Goal: Use online tool/utility: Utilize a website feature to perform a specific function

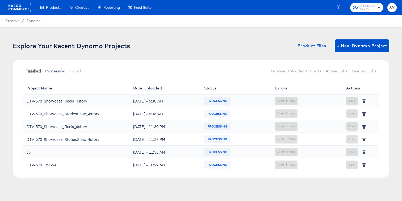
click at [37, 73] on button "Finished" at bounding box center [33, 70] width 20 height 9
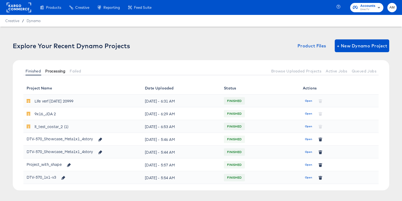
click at [55, 73] on span "Processing" at bounding box center [55, 71] width 20 height 4
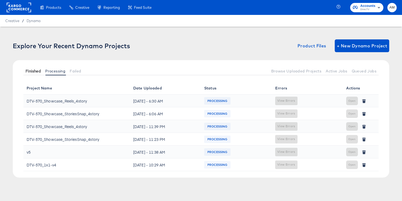
click at [33, 70] on span "Finished" at bounding box center [33, 71] width 15 height 4
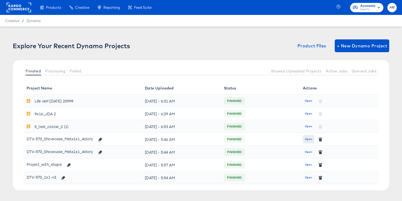
click at [309, 138] on span "Open" at bounding box center [308, 139] width 7 height 5
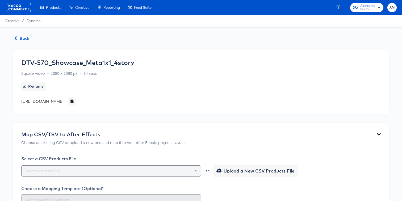
click at [195, 170] on icon "Open" at bounding box center [196, 171] width 2 height 2
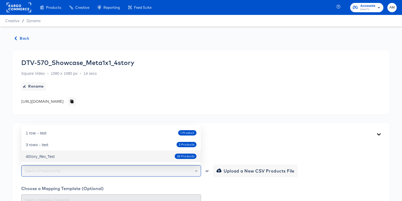
click at [196, 171] on icon "Close" at bounding box center [196, 171] width 2 height 2
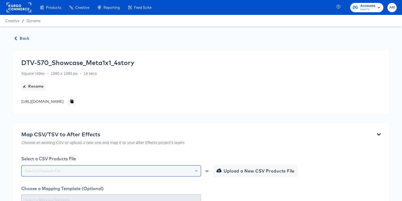
click at [75, 173] on input "text" at bounding box center [111, 171] width 175 height 6
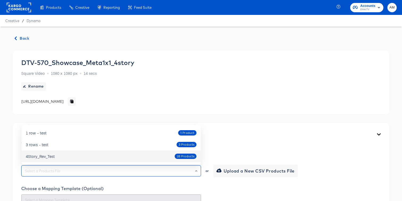
click at [64, 158] on div "4Story_Rev_Test 28 Products" at bounding box center [111, 156] width 171 height 9
type input "4Story_Rev_Test"
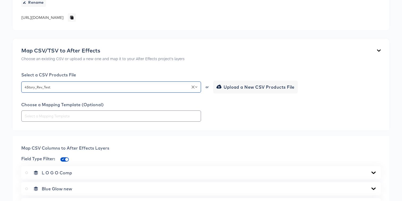
scroll to position [95, 0]
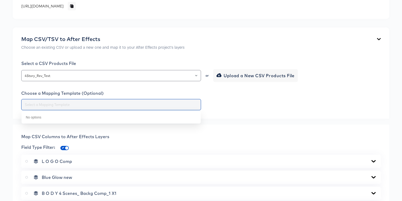
click at [190, 105] on input "text" at bounding box center [111, 105] width 175 height 6
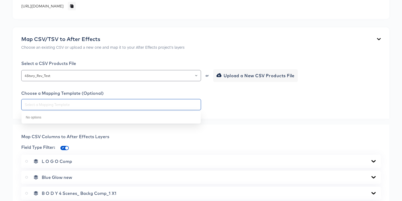
click at [276, 110] on div at bounding box center [201, 104] width 360 height 11
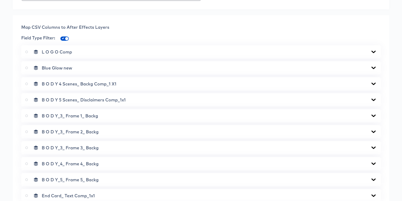
scroll to position [226, 0]
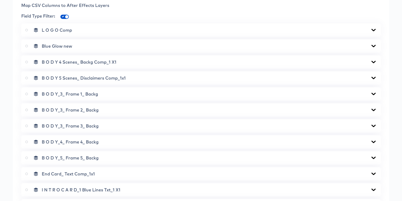
click at [374, 30] on icon at bounding box center [373, 30] width 6 height 4
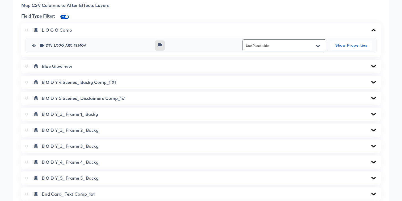
click at [372, 68] on icon at bounding box center [373, 66] width 6 height 4
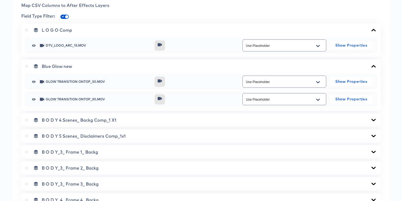
click at [372, 118] on icon at bounding box center [373, 120] width 6 height 4
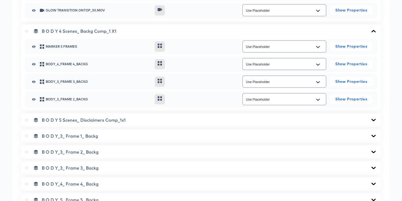
scroll to position [318, 0]
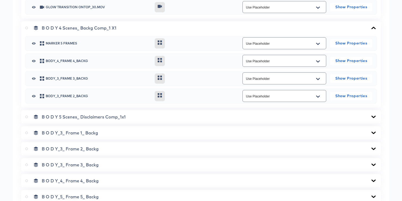
click at [374, 117] on icon at bounding box center [374, 116] width 4 height 2
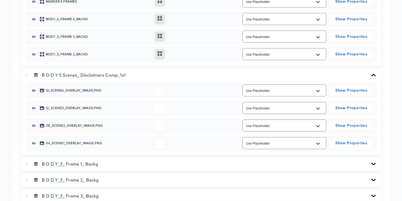
scroll to position [361, 0]
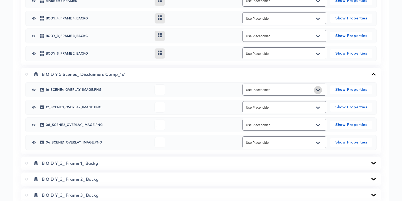
click at [316, 89] on button "Open" at bounding box center [318, 90] width 8 height 9
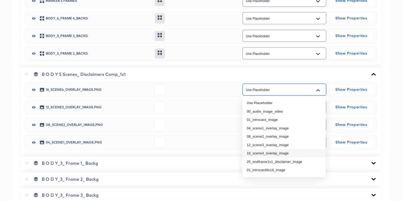
click at [286, 152] on li "16_scene4_overlay_image" at bounding box center [284, 153] width 83 height 9
type input "16_scene4_overlay_image"
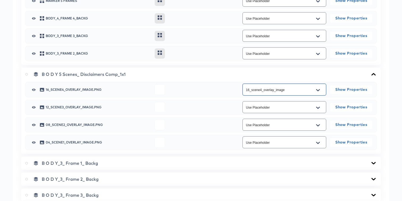
click at [318, 107] on icon "Open" at bounding box center [318, 107] width 4 height 2
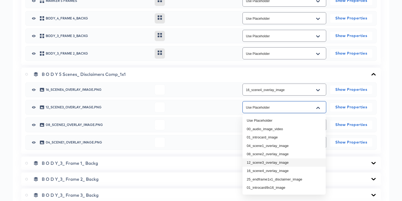
click at [266, 163] on li "12_scene3_overlay_image" at bounding box center [284, 162] width 83 height 9
type input "12_scene3_overlay_image"
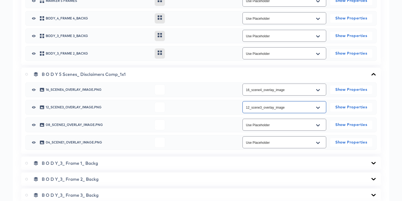
click at [318, 126] on icon "Open" at bounding box center [318, 125] width 4 height 2
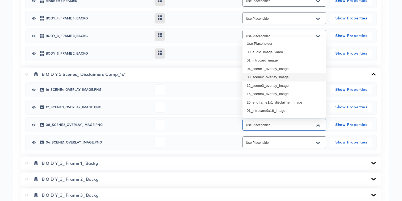
click at [277, 75] on li "08_scene2_overlay_image" at bounding box center [284, 77] width 83 height 9
type input "08_scene2_overlay_image"
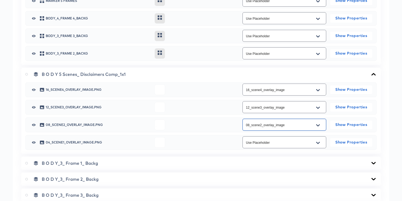
click at [319, 140] on button "Open" at bounding box center [318, 143] width 8 height 9
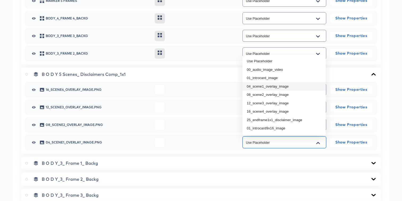
click at [281, 85] on li "04_scene1_overlay_image" at bounding box center [284, 86] width 83 height 9
type input "04_scene1_overlay_image"
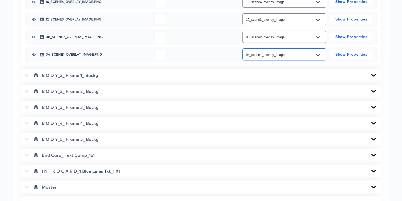
scroll to position [450, 0]
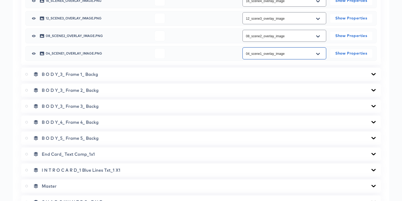
click at [374, 74] on icon at bounding box center [373, 74] width 6 height 4
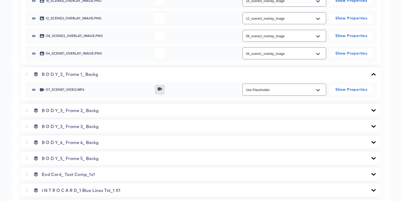
click at [305, 89] on input "Use Placeholder" at bounding box center [280, 90] width 71 height 6
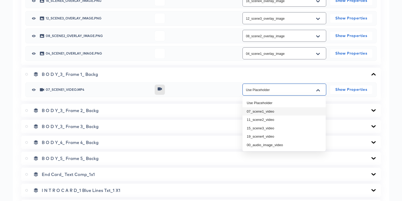
click at [277, 111] on li "07_scene1_video" at bounding box center [284, 111] width 83 height 9
type input "07_scene1_video"
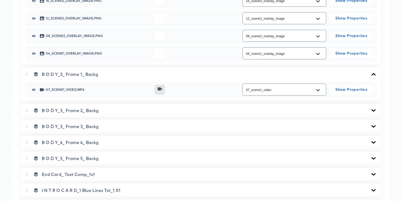
click at [373, 110] on icon at bounding box center [373, 110] width 6 height 4
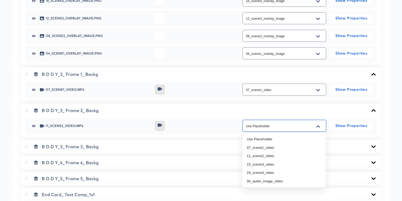
click at [292, 123] on input "Use Placeholder" at bounding box center [280, 126] width 71 height 6
click at [270, 154] on li "11_scene2_video" at bounding box center [284, 156] width 83 height 9
type input "11_scene2_video"
click at [374, 145] on icon at bounding box center [374, 146] width 4 height 2
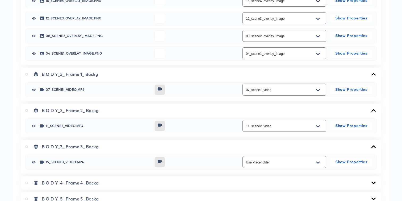
click at [376, 146] on icon at bounding box center [373, 146] width 6 height 4
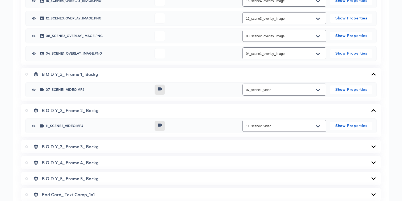
click at [374, 145] on icon at bounding box center [373, 146] width 6 height 4
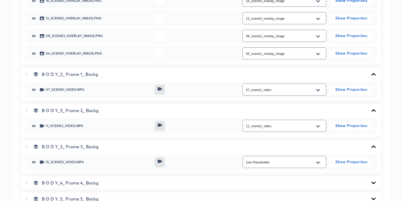
click at [319, 160] on icon "Open" at bounding box center [318, 162] width 4 height 4
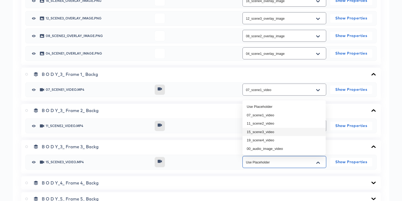
click at [274, 131] on li "15_scene3_video" at bounding box center [284, 132] width 83 height 9
type input "15_scene3_video"
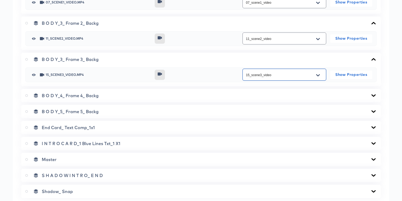
scroll to position [538, 0]
click at [376, 95] on icon at bounding box center [373, 95] width 6 height 4
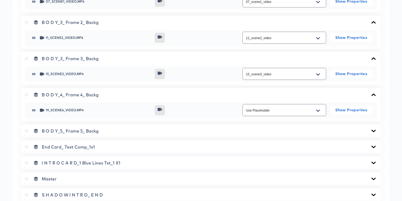
click at [317, 110] on icon "Open" at bounding box center [318, 110] width 4 height 2
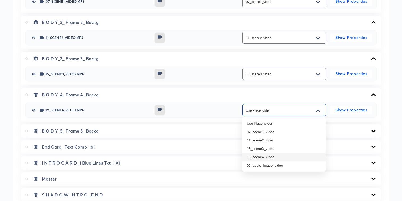
click at [278, 155] on li "19_scene4_video" at bounding box center [284, 157] width 83 height 9
type input "19_scene4_video"
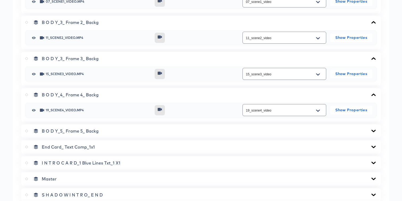
click at [372, 130] on icon at bounding box center [374, 131] width 4 height 2
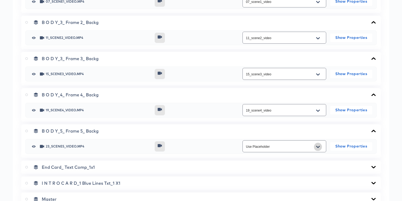
click at [319, 145] on icon "Open" at bounding box center [318, 147] width 4 height 4
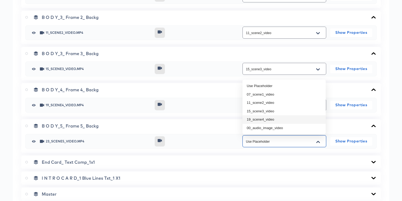
scroll to position [546, 0]
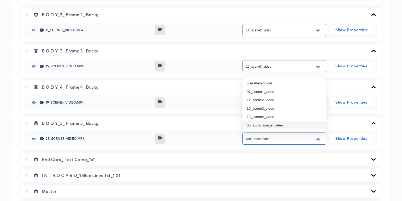
click at [214, 133] on div "23_scene5_video.mp4 Use Placeholder Show Properties" at bounding box center [201, 138] width 343 height 14
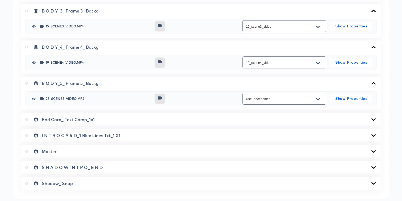
scroll to position [586, 0]
click at [374, 118] on icon at bounding box center [373, 119] width 6 height 4
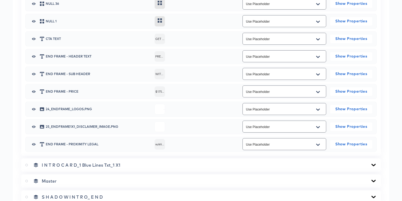
scroll to position [752, 0]
click at [318, 107] on icon "Open" at bounding box center [318, 109] width 4 height 4
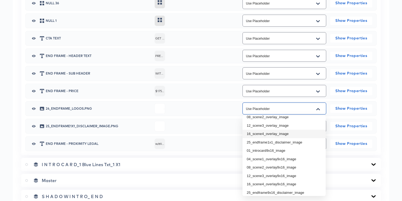
scroll to position [49, 0]
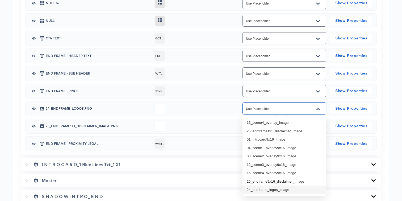
click at [280, 190] on li "24_endframe_logos_image" at bounding box center [284, 189] width 83 height 9
type input "24_endframe_logos_image"
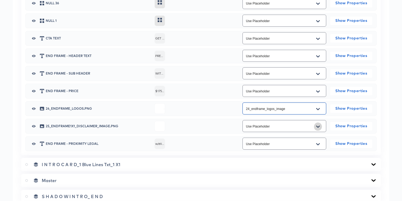
click at [317, 127] on icon "Open" at bounding box center [318, 126] width 4 height 2
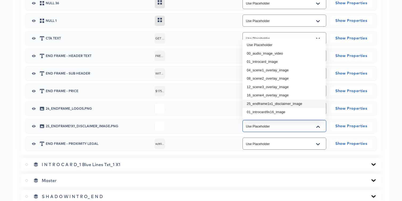
click at [302, 103] on li "25_endframe1x1_disclaimer_image" at bounding box center [284, 103] width 83 height 9
type input "25_endframe1x1_disclaimer_image"
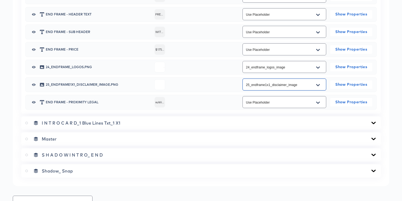
scroll to position [801, 0]
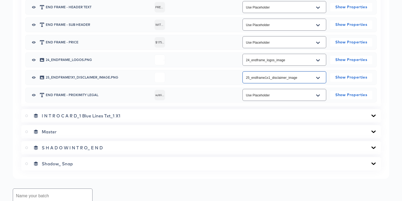
click at [374, 114] on icon at bounding box center [373, 116] width 6 height 4
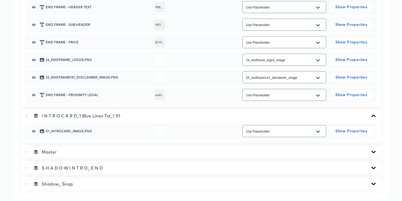
click at [320, 131] on button "Open" at bounding box center [318, 131] width 8 height 9
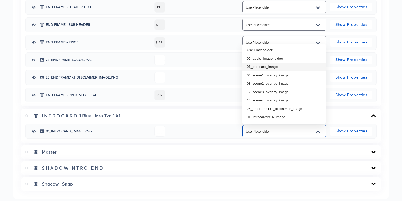
click at [284, 68] on li "01_introcard_image" at bounding box center [284, 67] width 83 height 9
type input "01_introcard_image"
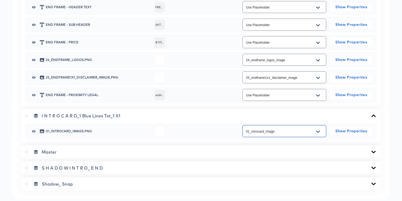
click at [370, 152] on icon at bounding box center [373, 152] width 6 height 4
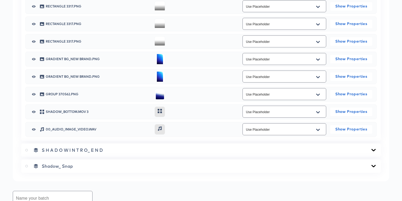
scroll to position [1303, 0]
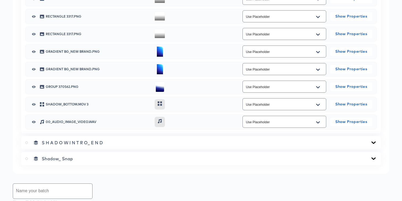
click at [318, 122] on icon "Open" at bounding box center [318, 122] width 4 height 2
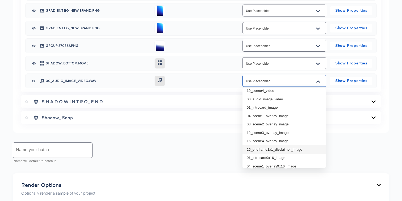
scroll to position [68, 0]
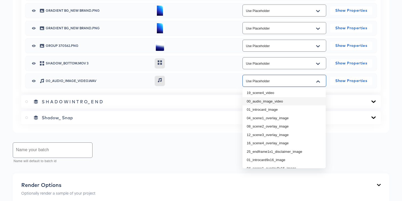
click at [280, 99] on li "00_audio_image_video" at bounding box center [284, 101] width 83 height 9
type input "00_audio_image_video"
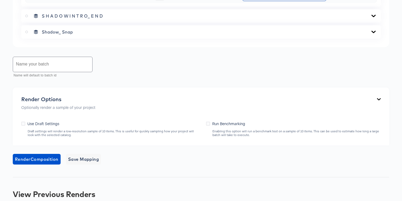
scroll to position [1431, 0]
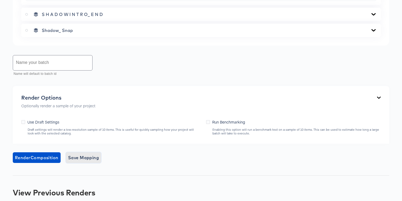
click at [79, 157] on span "Save Mapping" at bounding box center [83, 157] width 31 height 7
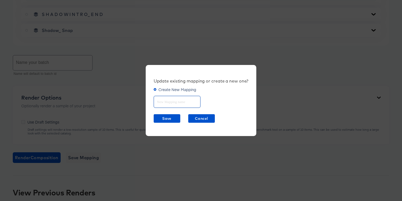
click at [168, 102] on input "text" at bounding box center [177, 99] width 46 height 11
type input "f"
type input "all mapping"
click at [171, 117] on span "Save" at bounding box center [167, 118] width 22 height 7
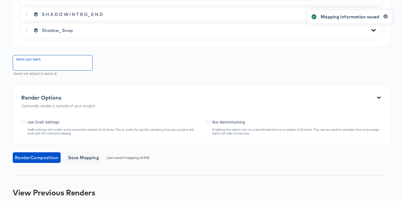
click at [73, 64] on input "text" at bounding box center [52, 62] width 79 height 15
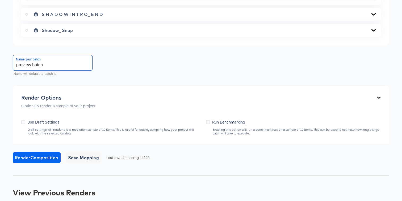
type input "preview batch"
click at [25, 157] on span "Render Composition" at bounding box center [37, 157] width 44 height 7
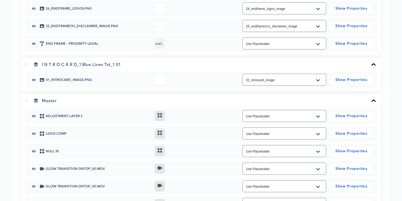
scroll to position [851, 0]
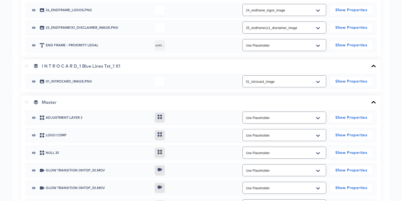
click at [27, 102] on icon at bounding box center [26, 102] width 3 height 3
click at [0, 0] on input "radio" at bounding box center [0, 0] width 0 height 0
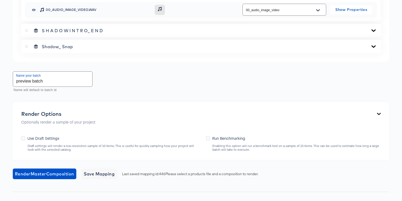
scroll to position [1452, 0]
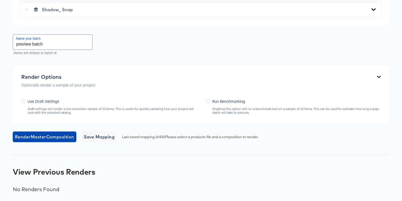
click at [65, 136] on span "Render Master Composition" at bounding box center [44, 136] width 59 height 7
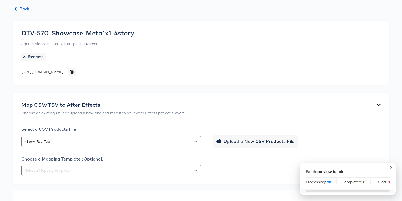
scroll to position [0, 0]
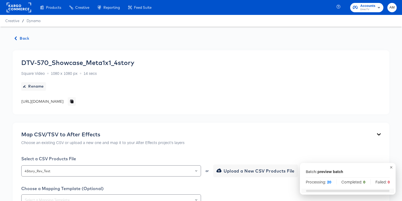
click at [23, 37] on span "Back" at bounding box center [22, 38] width 14 height 7
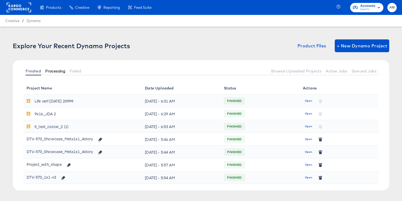
click at [56, 72] on span "Processing" at bounding box center [55, 71] width 20 height 4
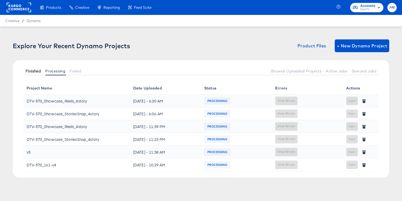
click at [31, 70] on span "Finished" at bounding box center [33, 71] width 15 height 4
